Goal: Task Accomplishment & Management: Use online tool/utility

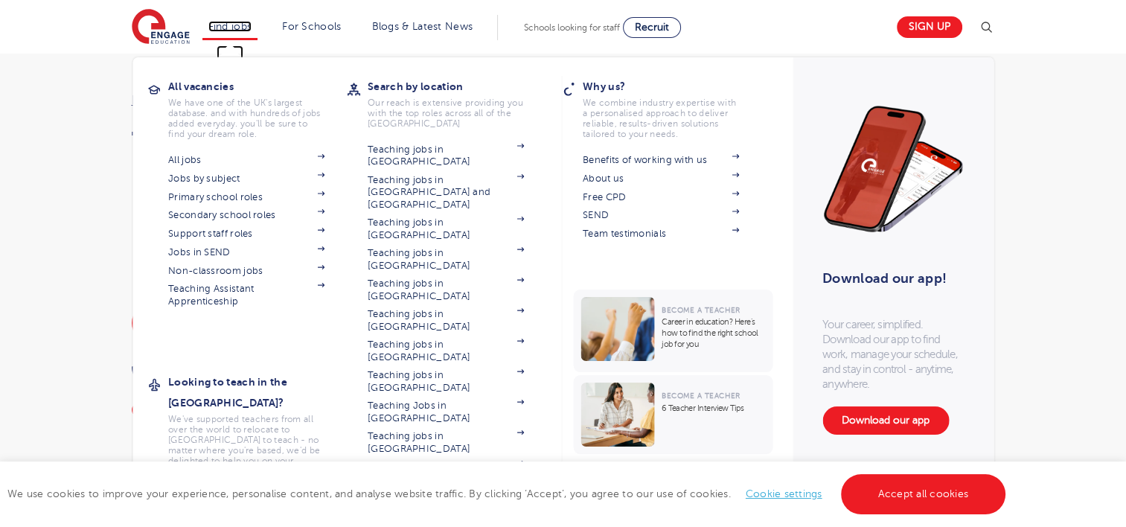
click at [252, 22] on link "Find jobs" at bounding box center [230, 26] width 44 height 11
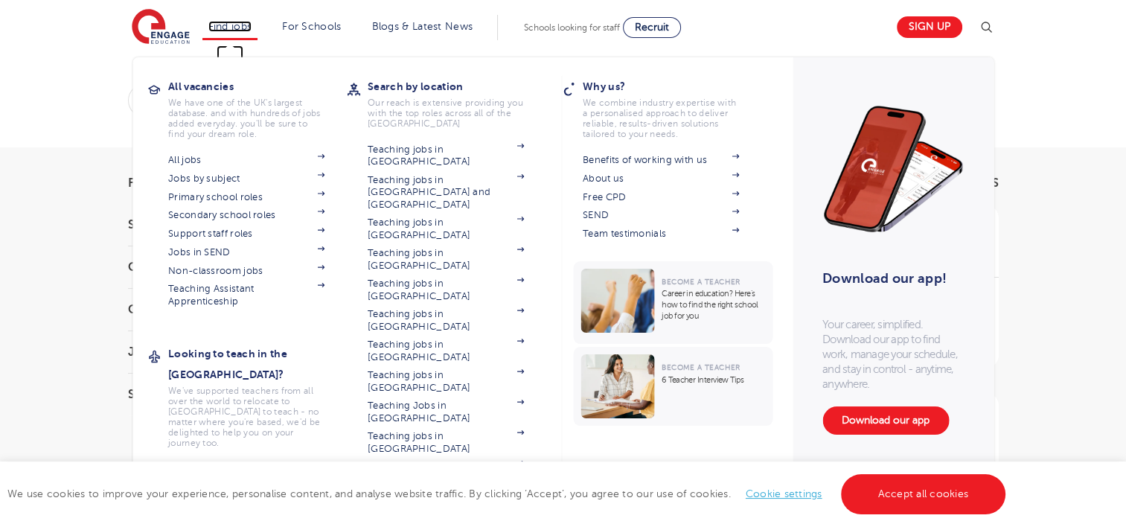
click at [252, 21] on link "Find jobs" at bounding box center [230, 26] width 44 height 11
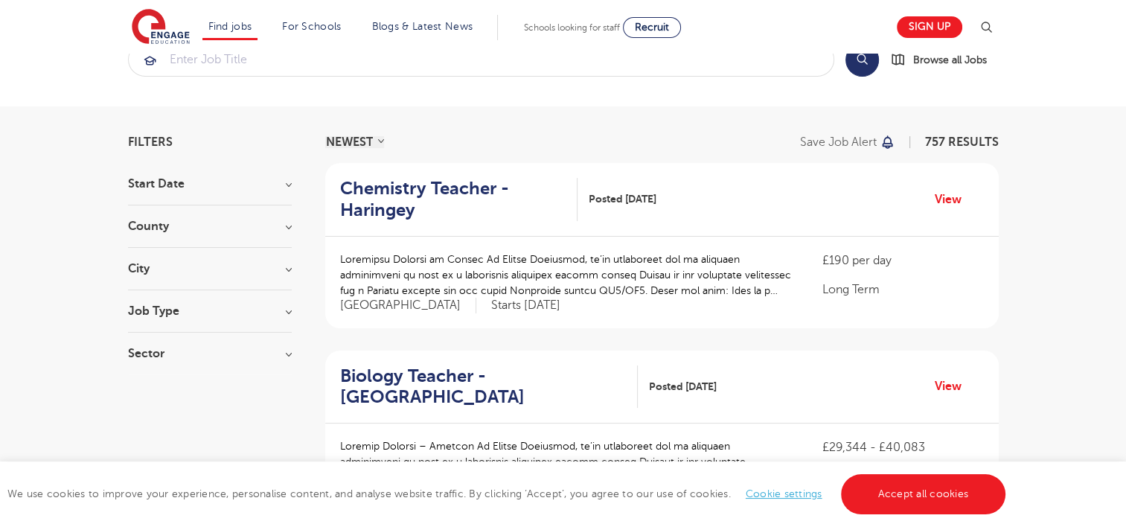
scroll to position [74, 0]
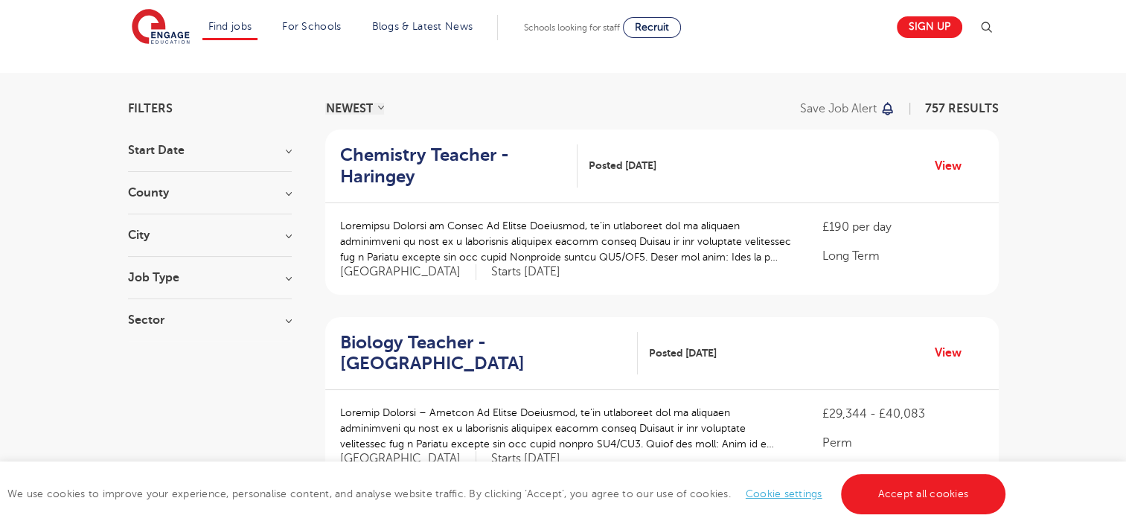
click at [287, 240] on h3 "City" at bounding box center [210, 235] width 164 height 12
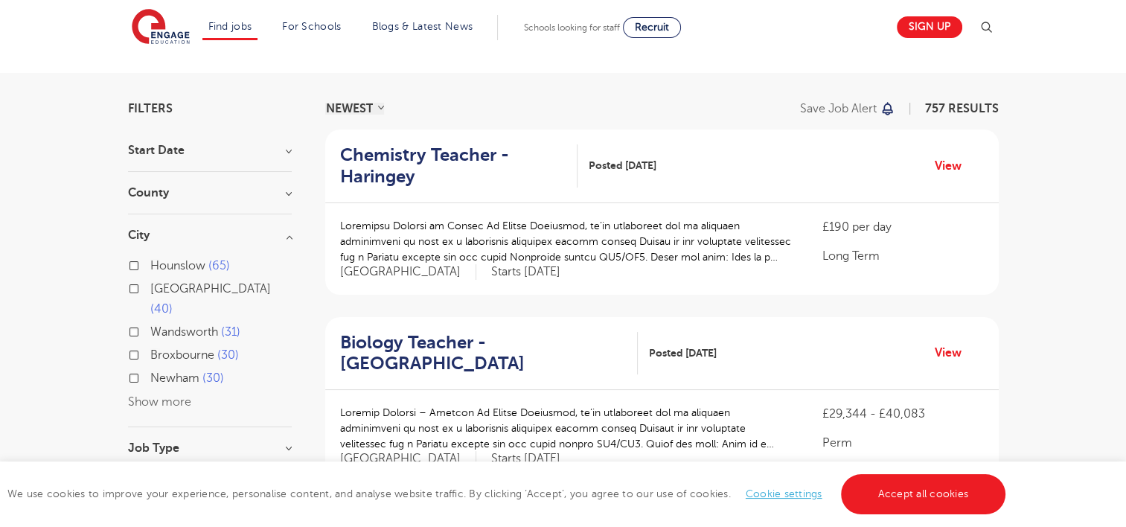
click at [195, 265] on span "Hounslow" at bounding box center [177, 265] width 55 height 13
click at [160, 265] on input "Hounslow 65" at bounding box center [155, 264] width 10 height 10
checkbox input "true"
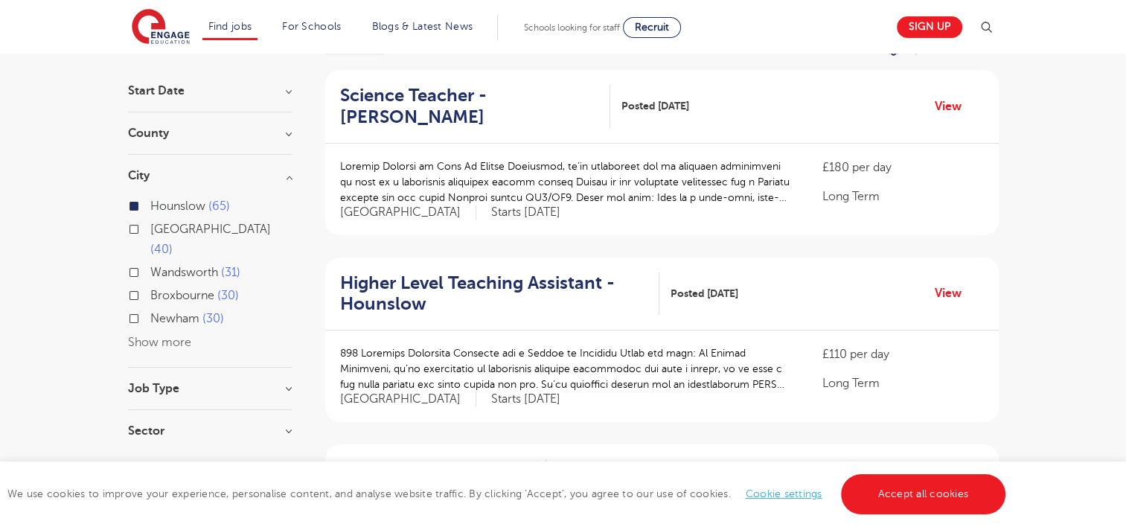
scroll to position [223, 0]
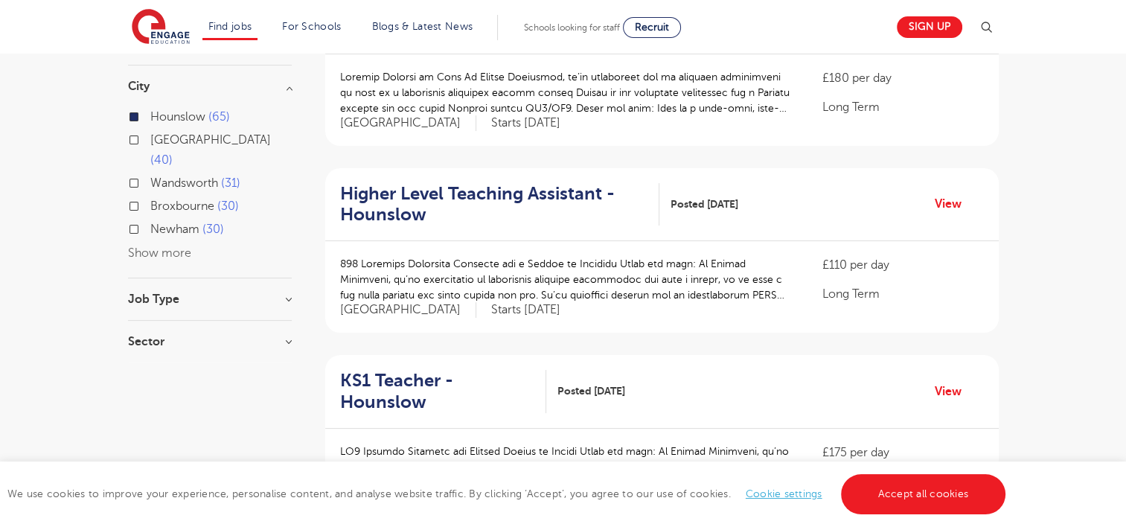
click at [242, 293] on h3 "Job Type" at bounding box center [210, 299] width 164 height 12
click at [244, 351] on h3 "Sector" at bounding box center [210, 357] width 164 height 12
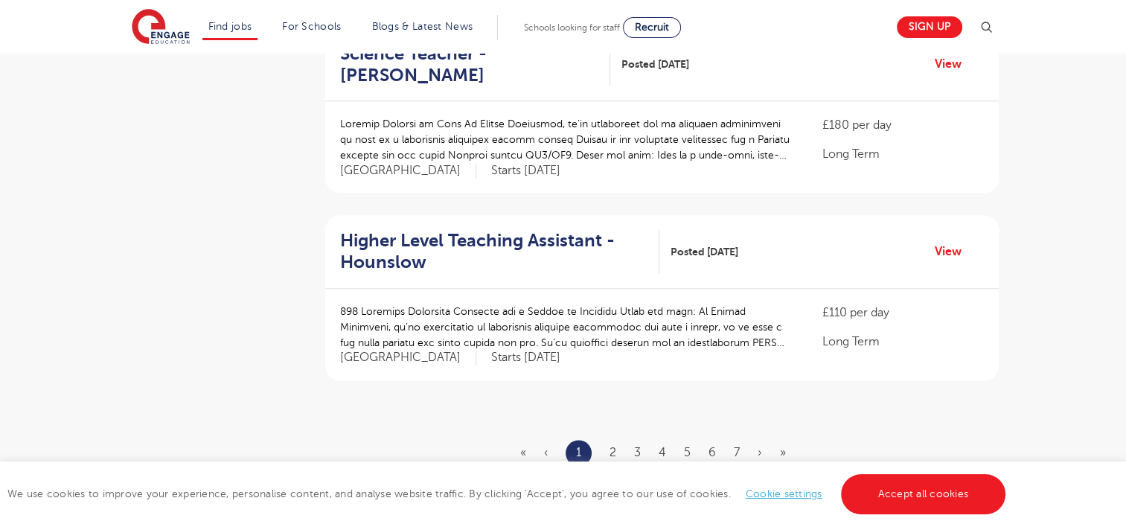
scroll to position [1786, 0]
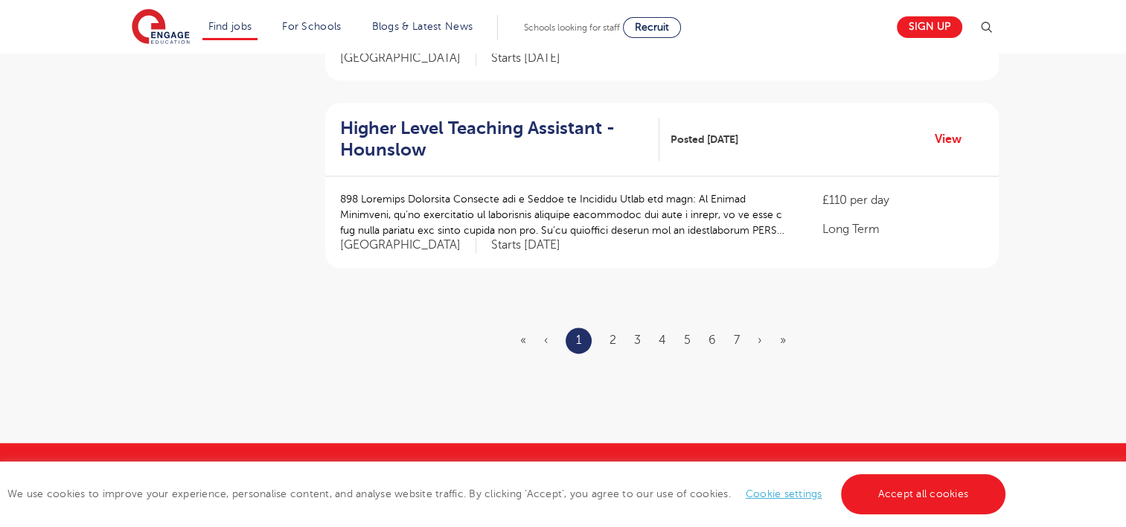
click at [604, 328] on ul "« ‹ 1 2 3 4 5 6 7 › »" at bounding box center [662, 341] width 284 height 26
click at [619, 328] on ul "« ‹ 1 2 3 4 5 6 7 › »" at bounding box center [662, 341] width 284 height 26
click at [613, 333] on link "2" at bounding box center [613, 339] width 7 height 13
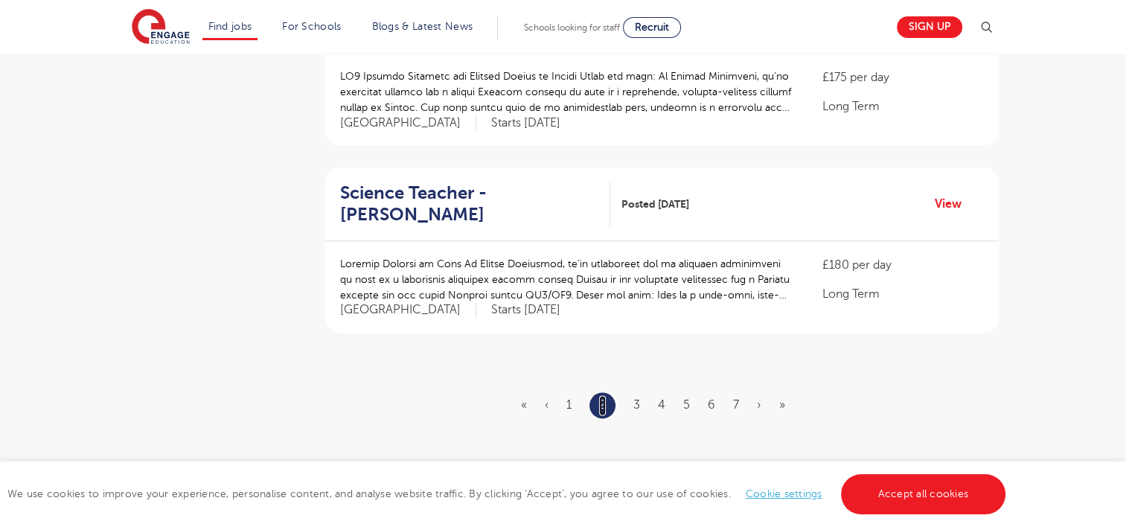
scroll to position [1786, 0]
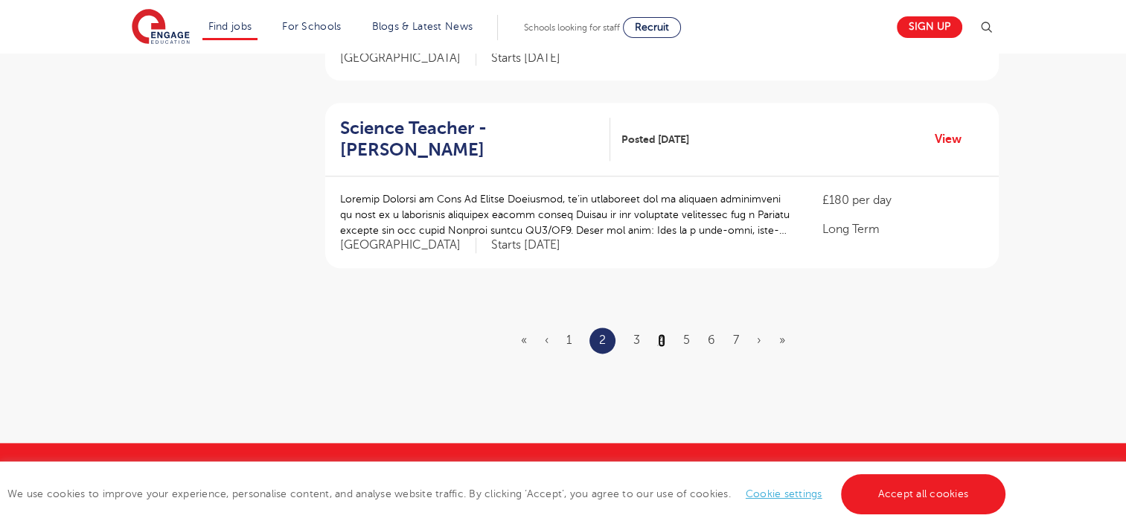
click at [659, 333] on link "4" at bounding box center [661, 339] width 7 height 13
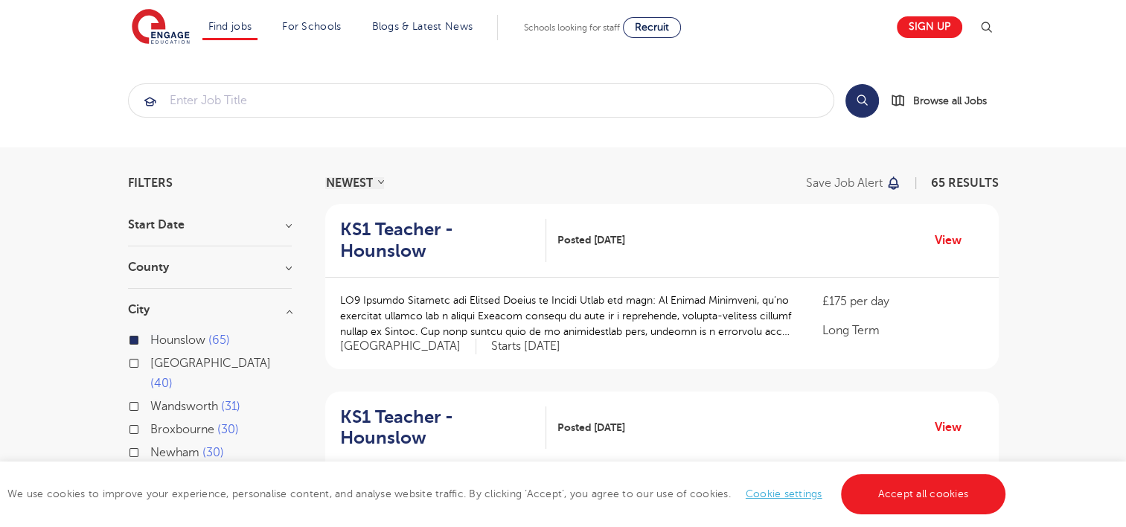
click at [988, 25] on img at bounding box center [986, 28] width 18 height 18
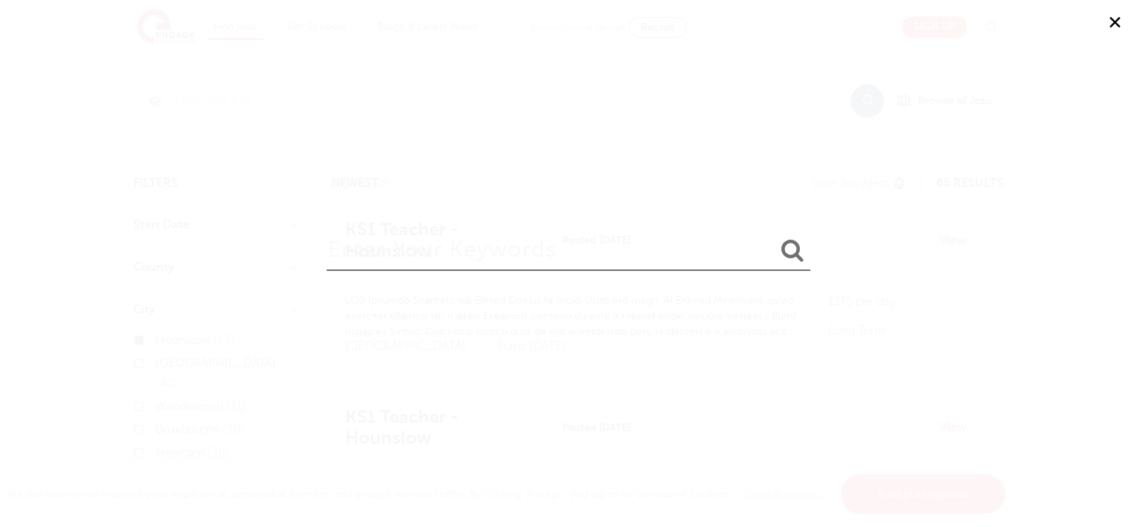
click at [748, 156] on div "✕" at bounding box center [568, 263] width 1137 height 527
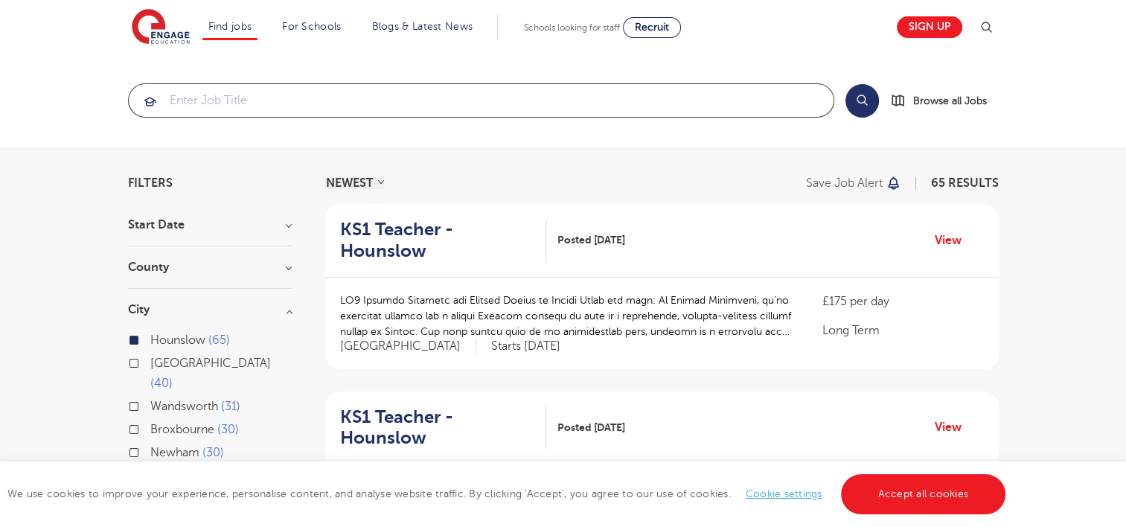
click at [414, 89] on input "search" at bounding box center [481, 100] width 705 height 33
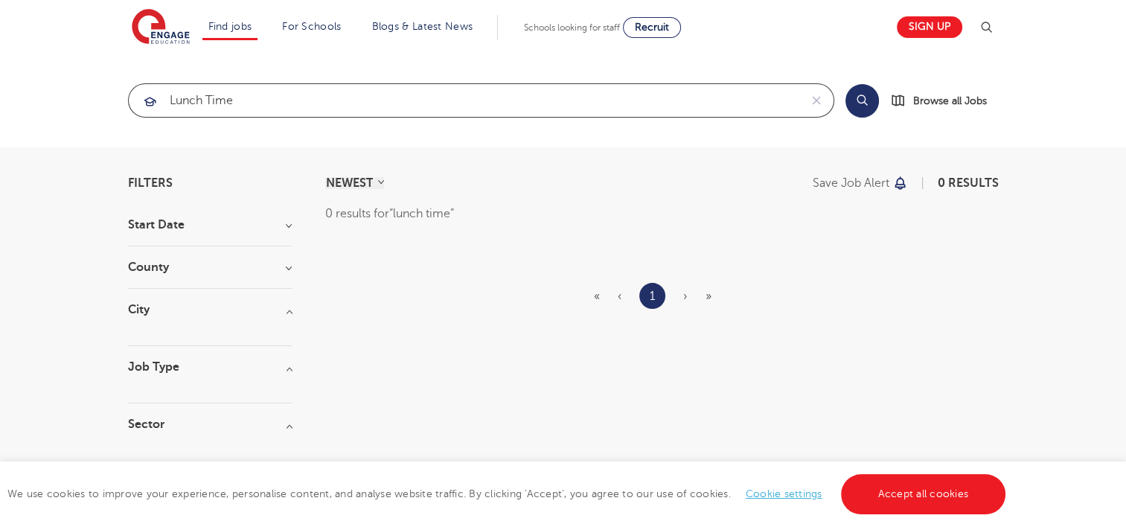
type input "lunch time"
click button "Submit" at bounding box center [0, 0] width 0 height 0
